Goal: Task Accomplishment & Management: Use online tool/utility

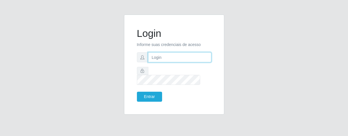
click at [165, 61] on input "text" at bounding box center [179, 57] width 63 height 10
type input "[PERSON_NAME]"
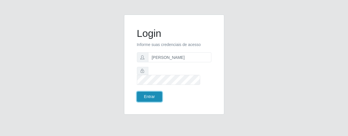
click at [151, 93] on button "Entrar" at bounding box center [149, 97] width 25 height 10
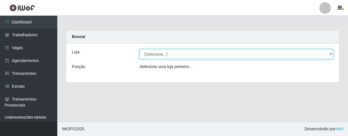
click at [332, 52] on select "[Selecione...] Superbox [GEOGRAPHIC_DATA] - Bessa" at bounding box center [237, 54] width 194 height 10
select select "206"
click at [140, 49] on select "[Selecione...] Superbox [GEOGRAPHIC_DATA] - Bessa" at bounding box center [237, 54] width 194 height 10
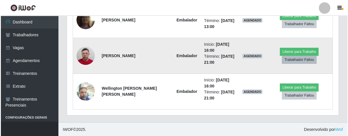
scroll to position [217, 0]
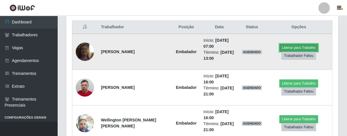
click at [296, 47] on button "Liberar para Trabalho" at bounding box center [298, 48] width 39 height 8
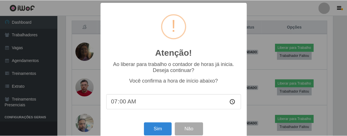
scroll to position [13, 0]
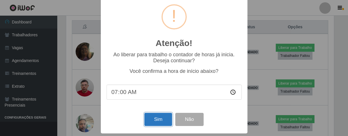
click at [161, 123] on button "Sim" at bounding box center [159, 119] width 28 height 13
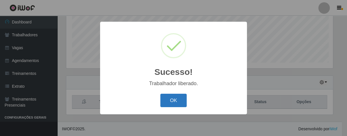
scroll to position [119, 268]
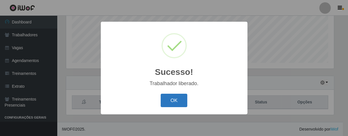
click at [179, 97] on button "OK" at bounding box center [174, 100] width 27 height 13
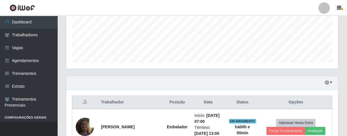
scroll to position [249, 0]
